Goal: Check status: Check status

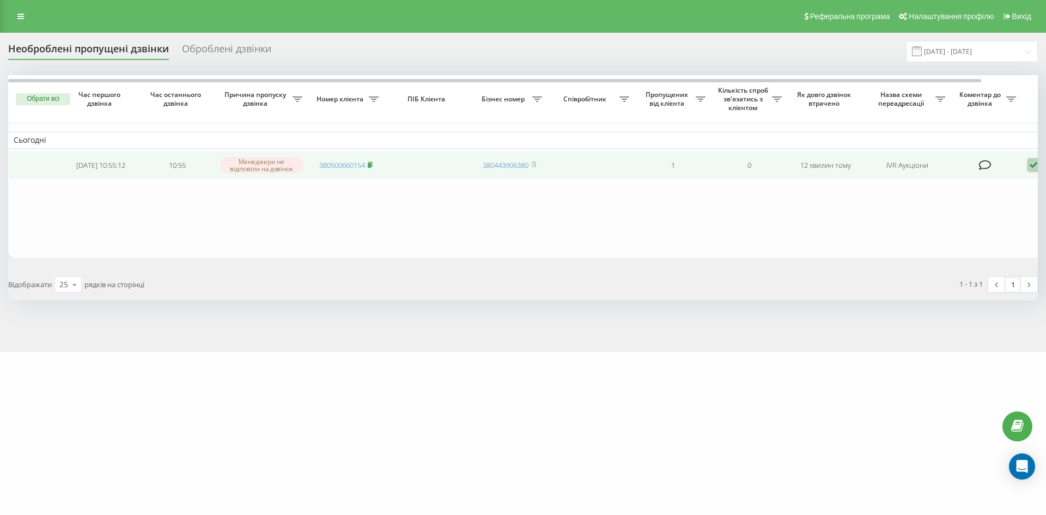
click at [371, 165] on rect at bounding box center [369, 165] width 3 height 5
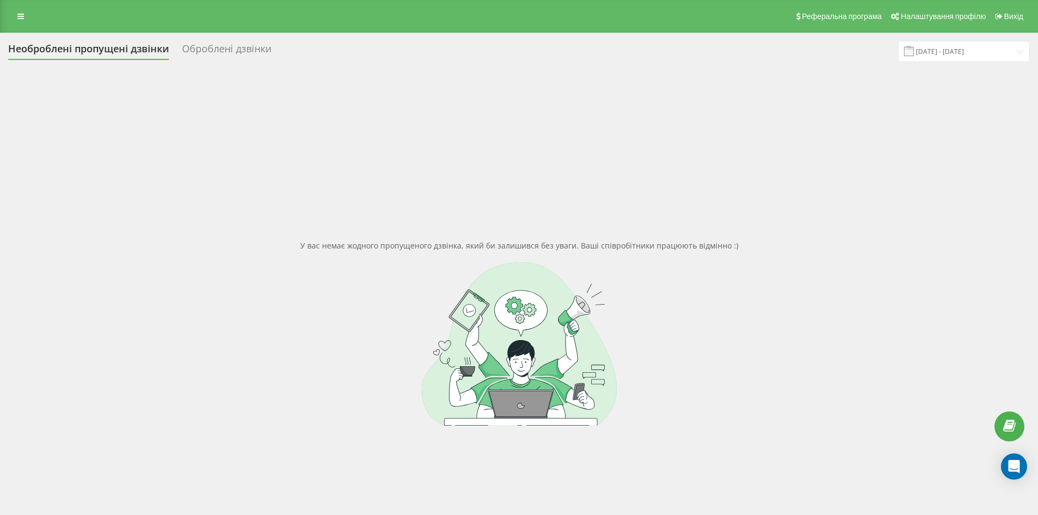
click at [222, 53] on div "Оброблені дзвінки" at bounding box center [226, 51] width 89 height 17
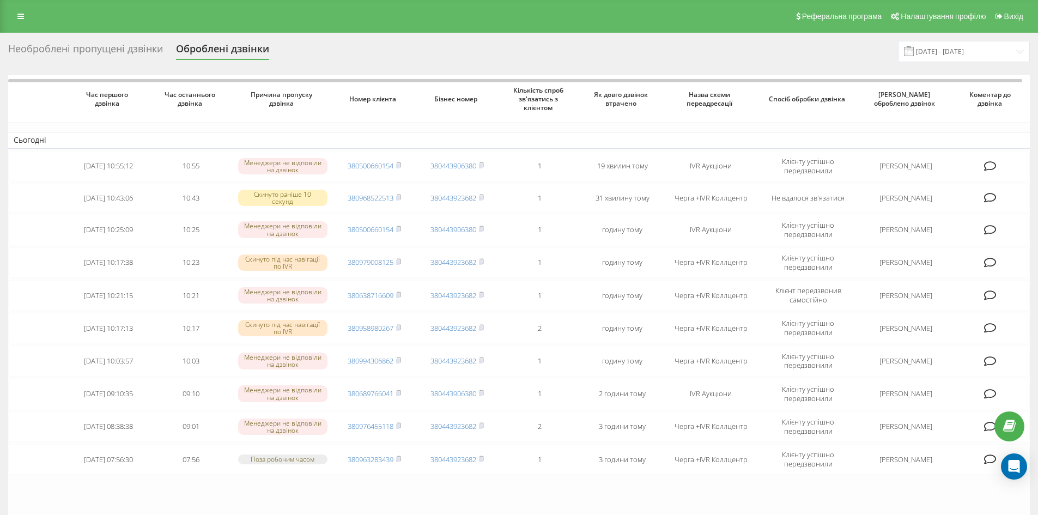
click at [78, 50] on div "Необроблені пропущені дзвінки" at bounding box center [85, 51] width 155 height 17
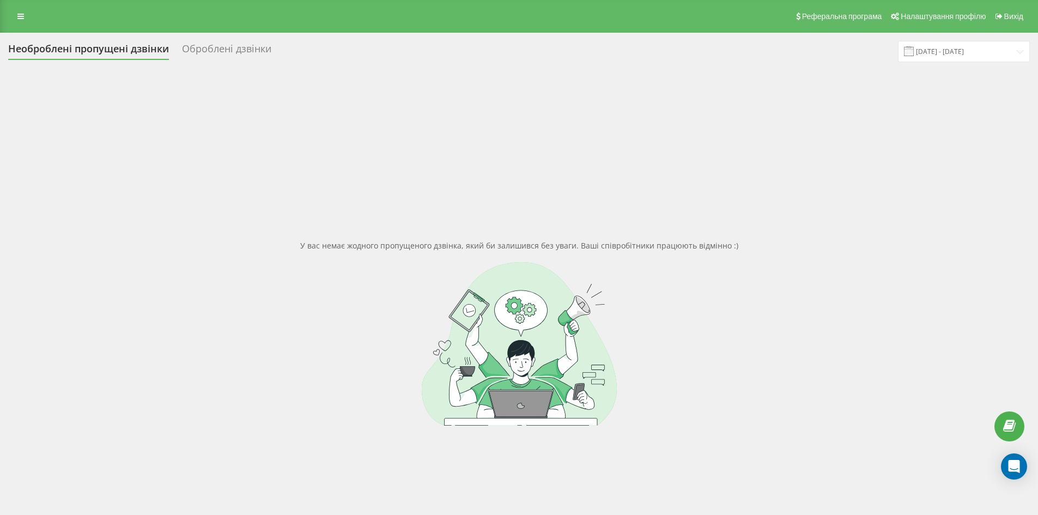
click at [252, 54] on div "Оброблені дзвінки" at bounding box center [226, 51] width 89 height 17
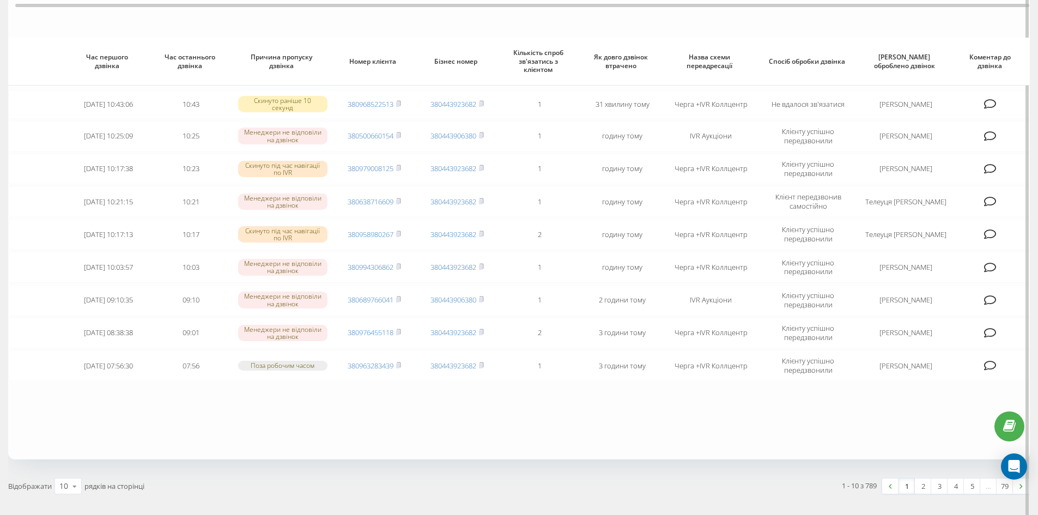
scroll to position [132, 0]
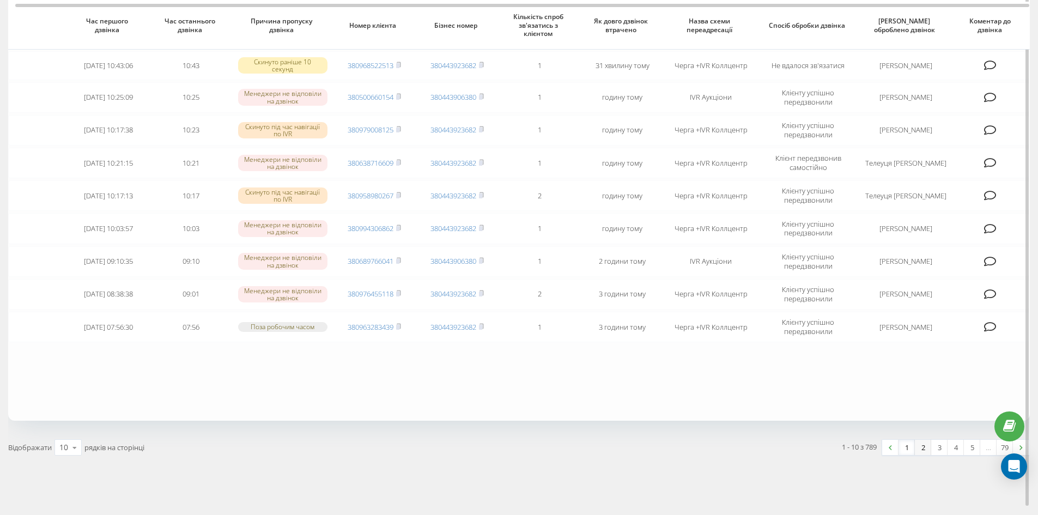
click at [916, 448] on link "2" at bounding box center [923, 447] width 16 height 15
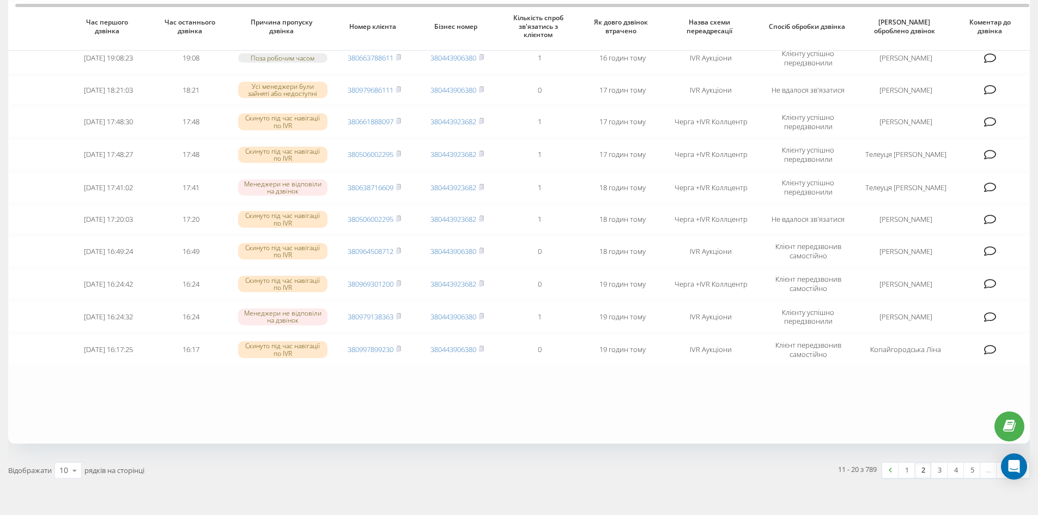
scroll to position [109, 0]
click at [901, 467] on link "1" at bounding box center [906, 469] width 16 height 15
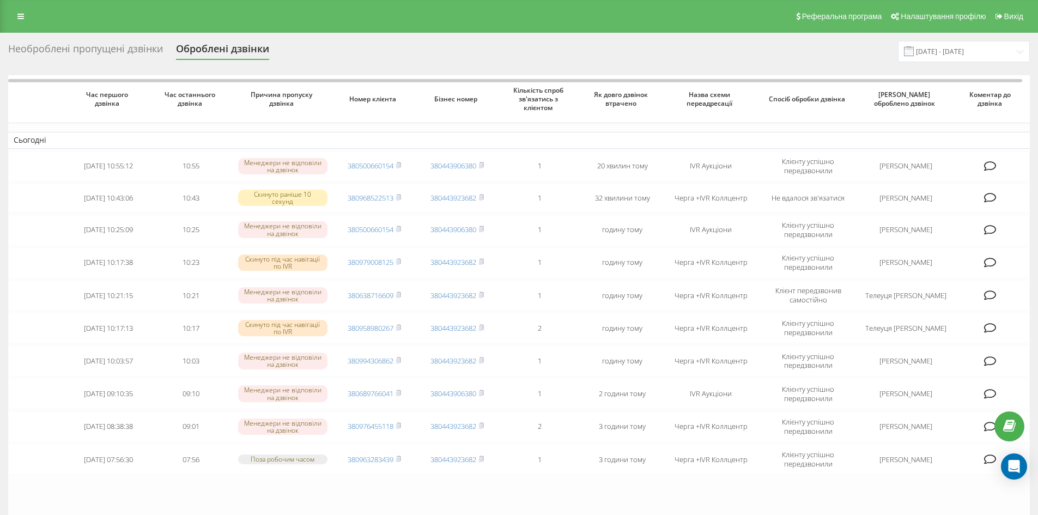
click at [118, 46] on div "Необроблені пропущені дзвінки" at bounding box center [85, 51] width 155 height 17
